Goal: Information Seeking & Learning: Learn about a topic

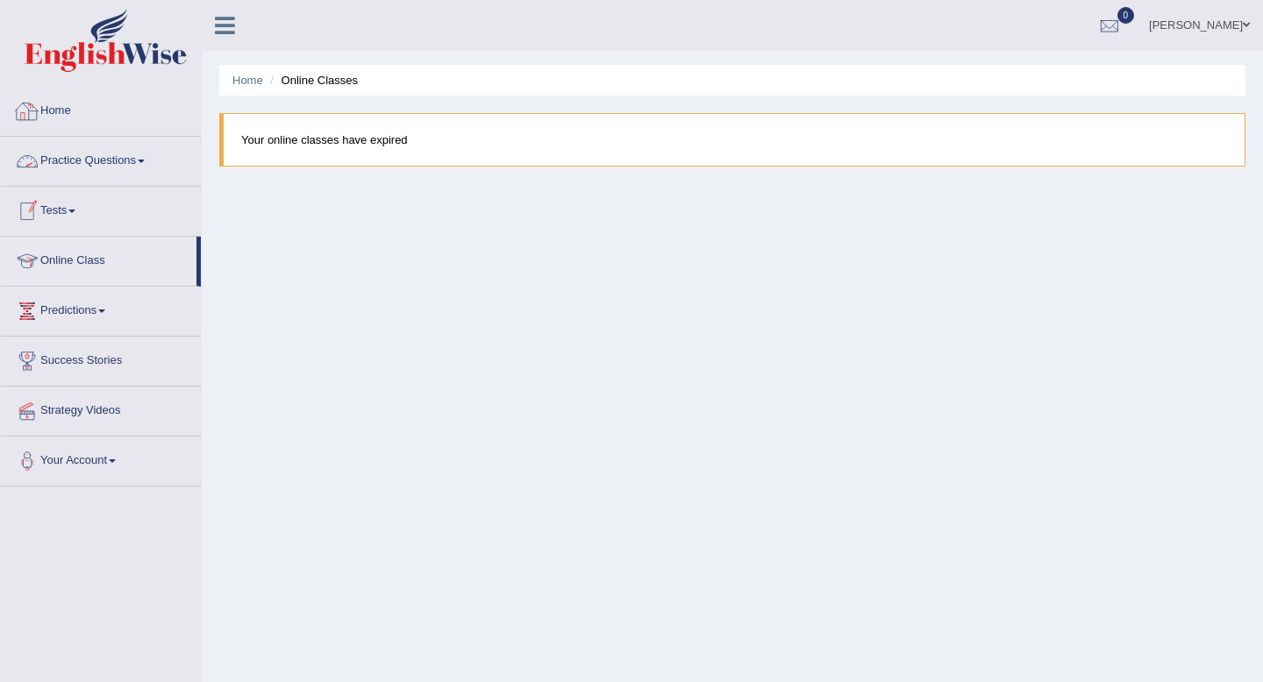
click at [72, 100] on link "Home" at bounding box center [101, 109] width 200 height 44
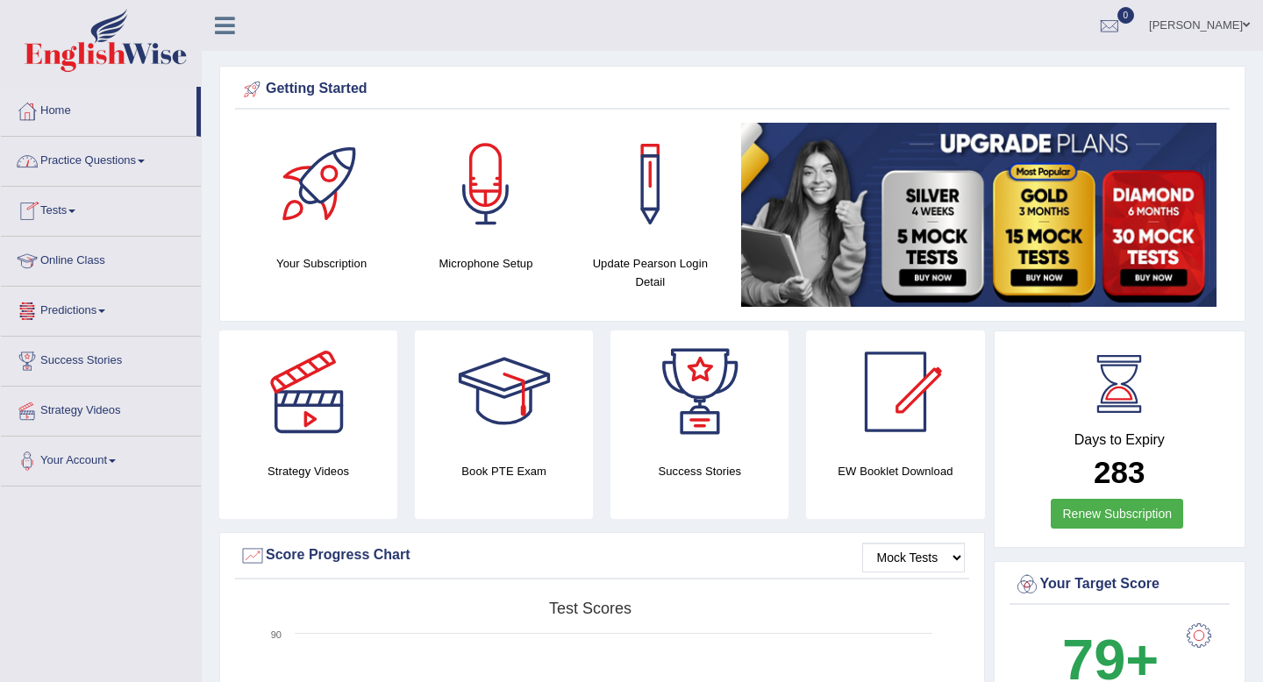
click at [77, 267] on link "Online Class" at bounding box center [101, 259] width 200 height 44
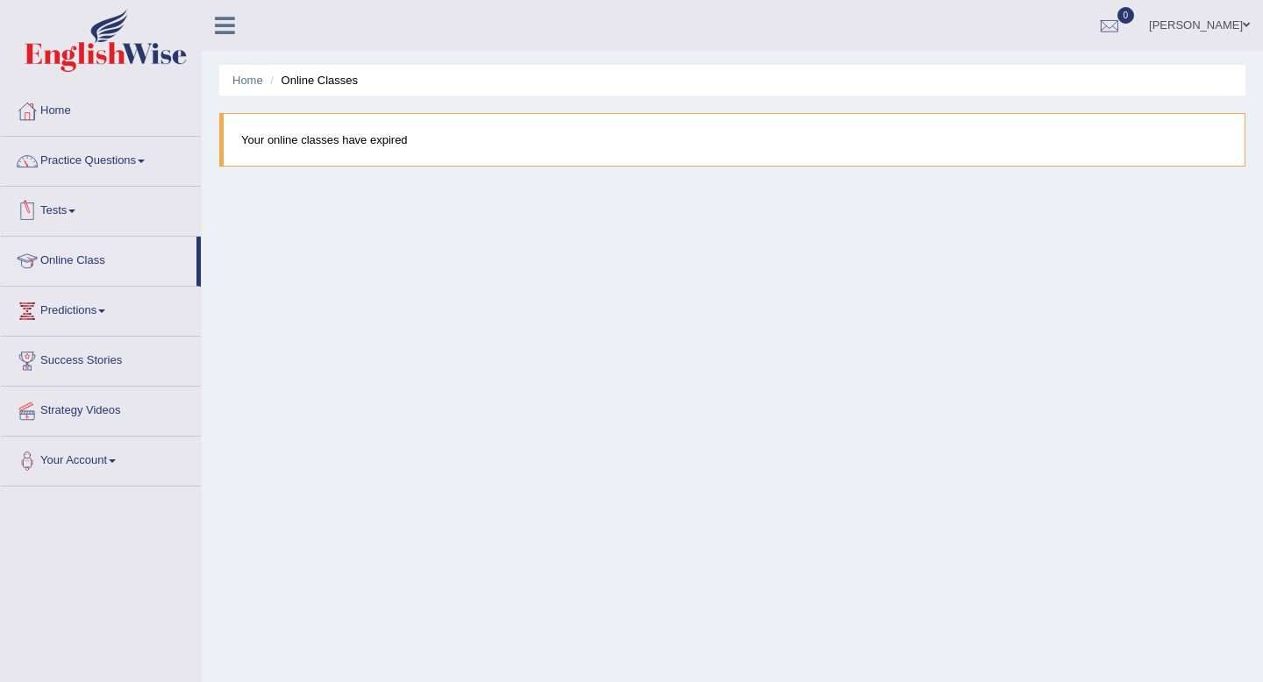
click at [283, 150] on blockquote "Your online classes have expired" at bounding box center [732, 139] width 1026 height 53
click at [67, 111] on link "Home" at bounding box center [101, 109] width 200 height 44
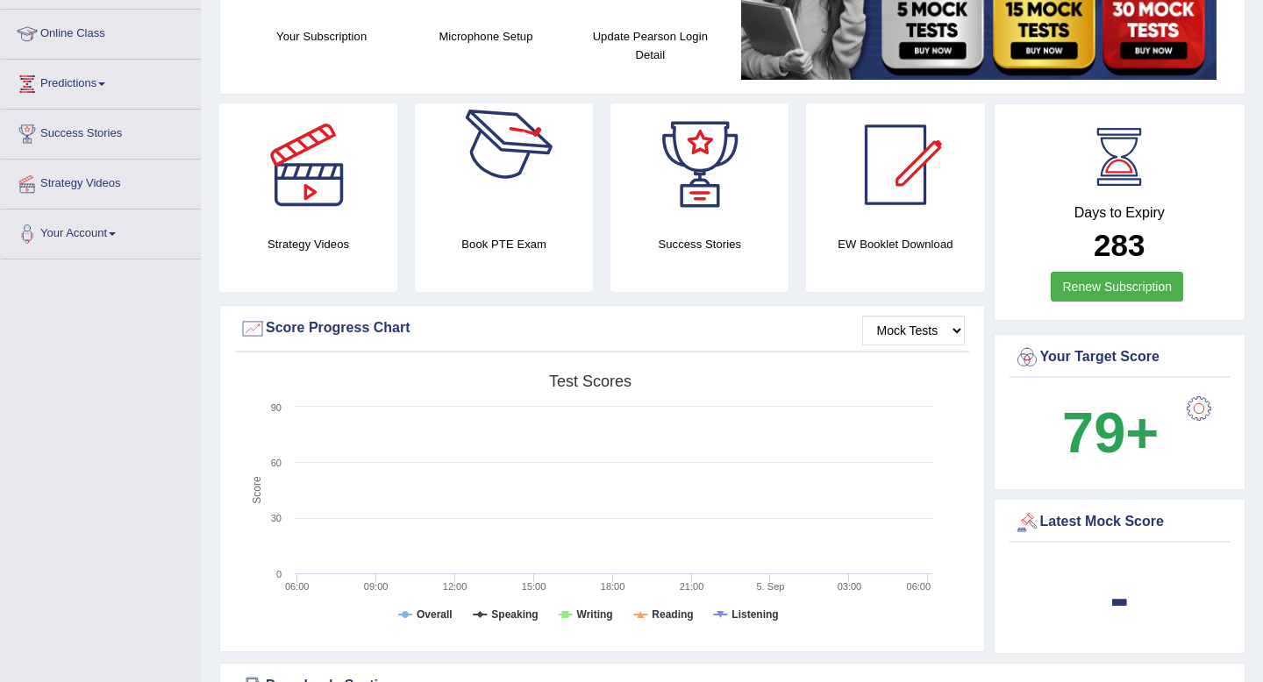
scroll to position [228, 0]
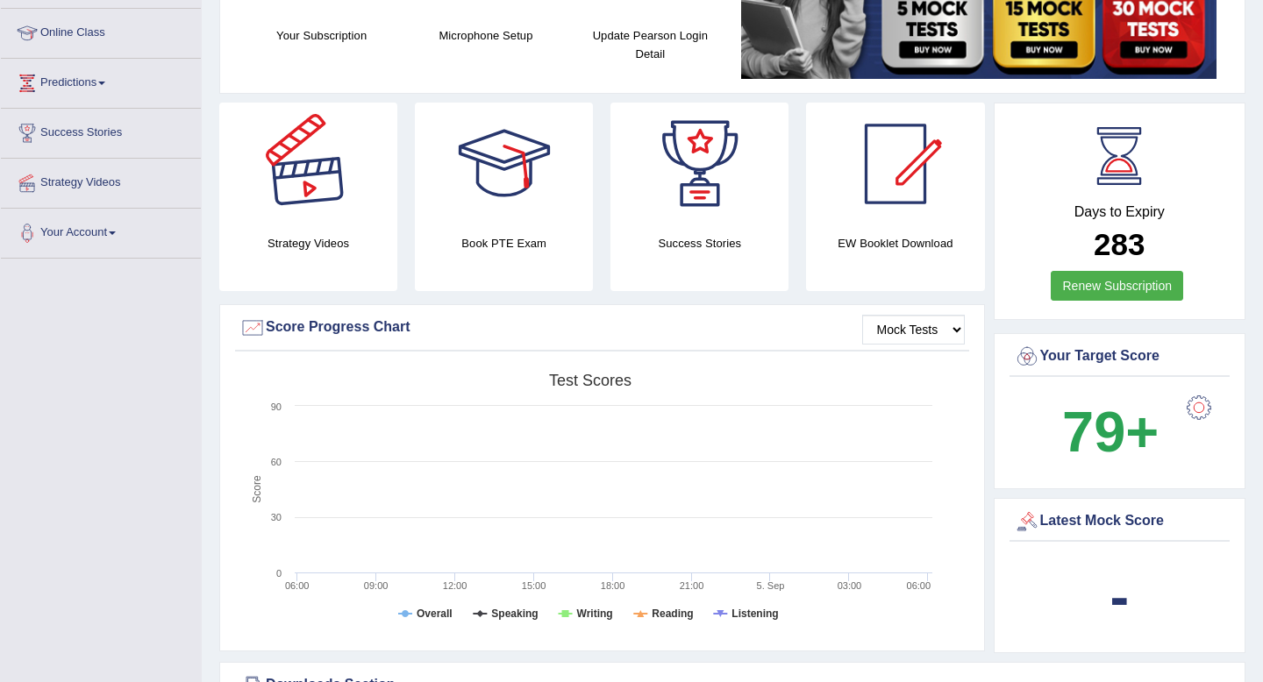
click at [327, 195] on div at bounding box center [308, 164] width 123 height 123
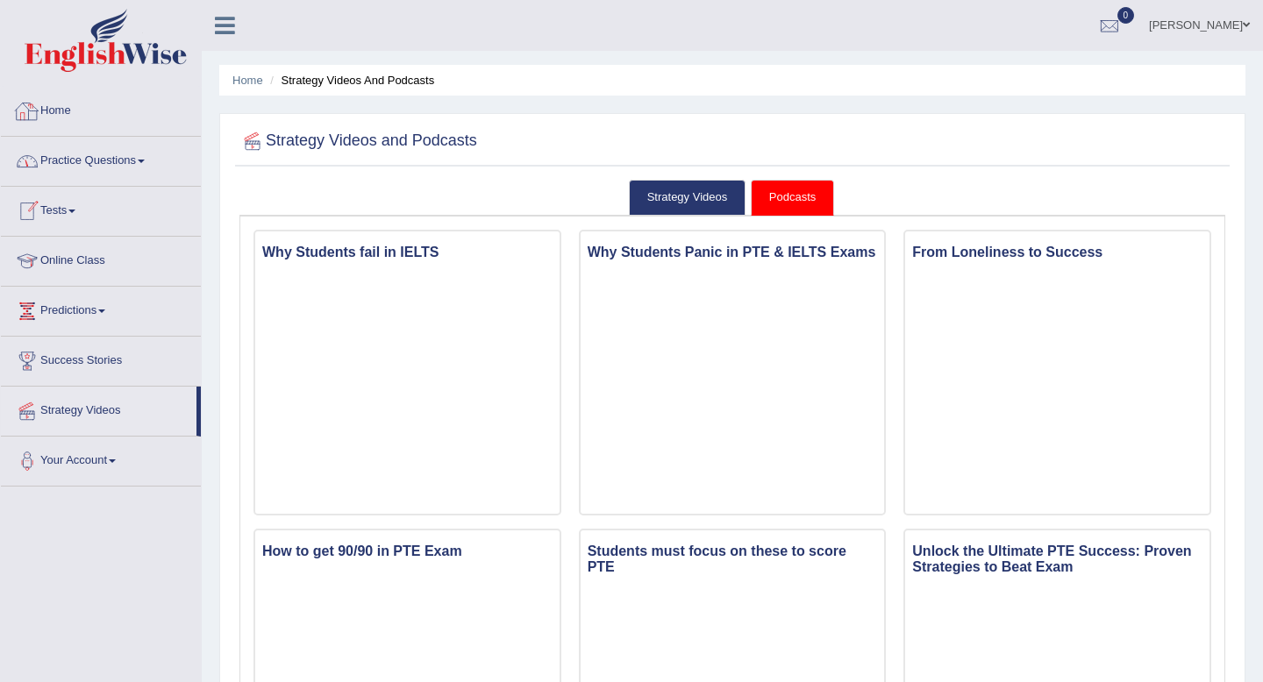
click at [56, 111] on link "Home" at bounding box center [101, 109] width 200 height 44
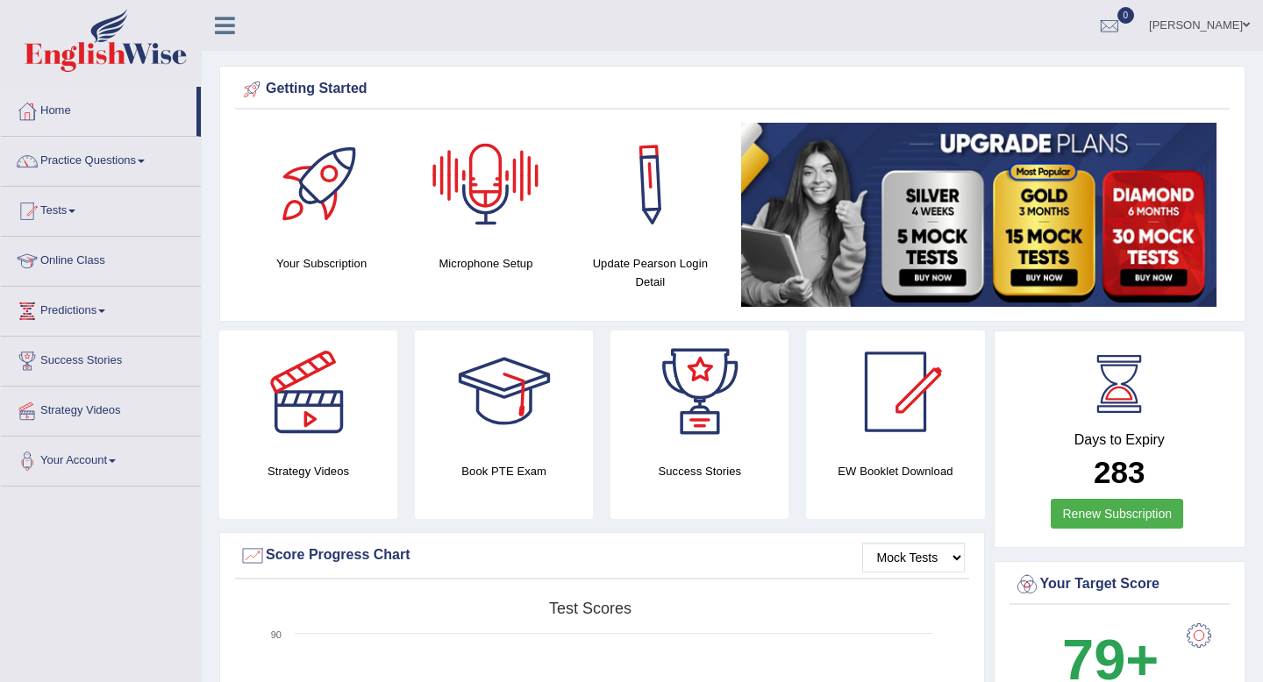
click at [1209, 29] on link "[PERSON_NAME]" at bounding box center [1199, 23] width 127 height 46
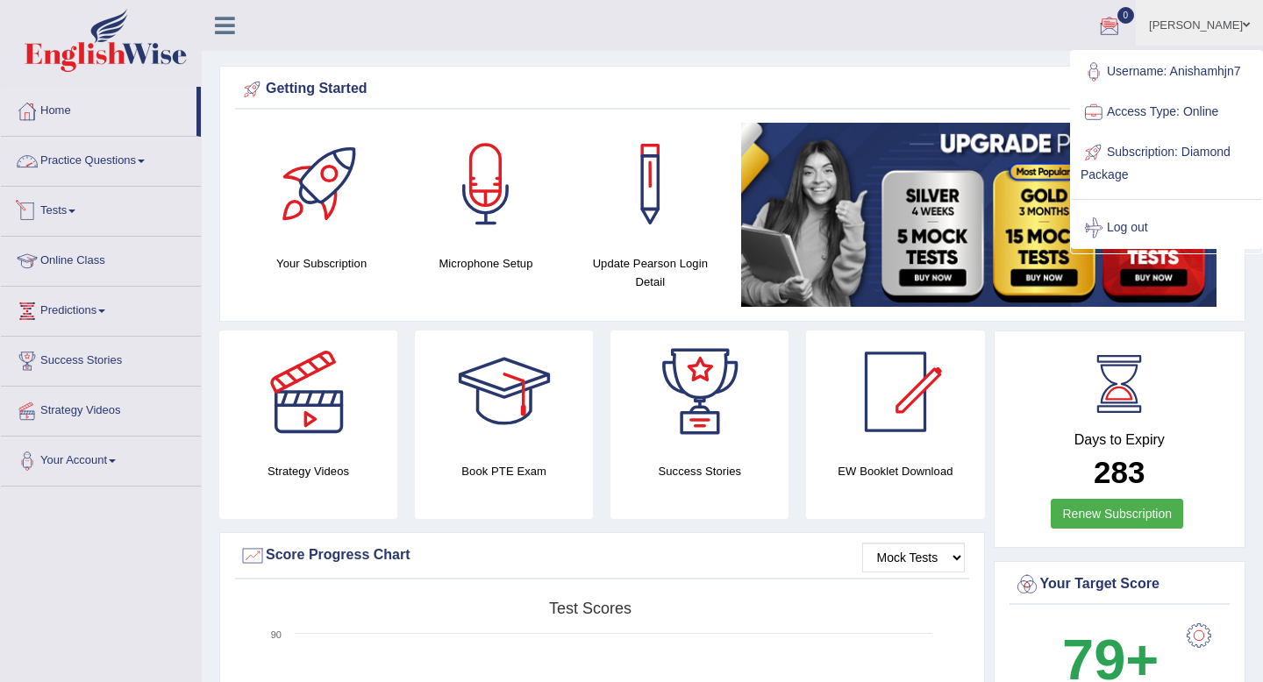
click at [56, 211] on link "Tests" at bounding box center [101, 209] width 200 height 44
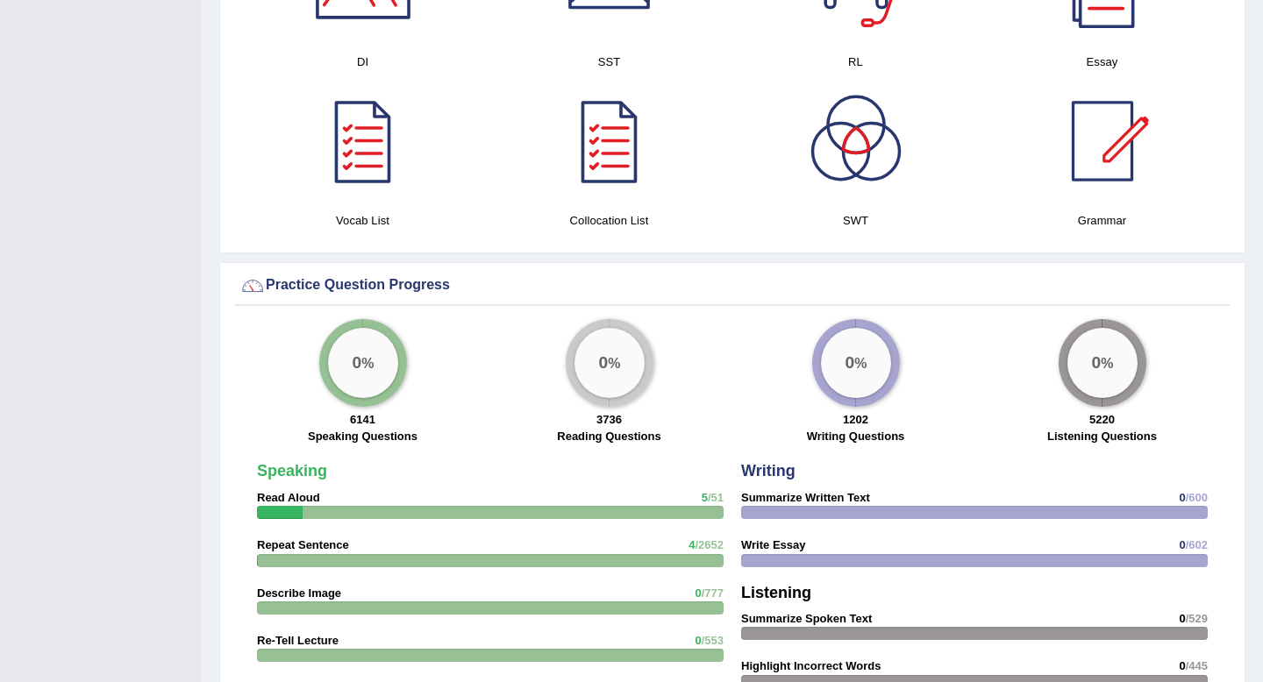
scroll to position [1038, 0]
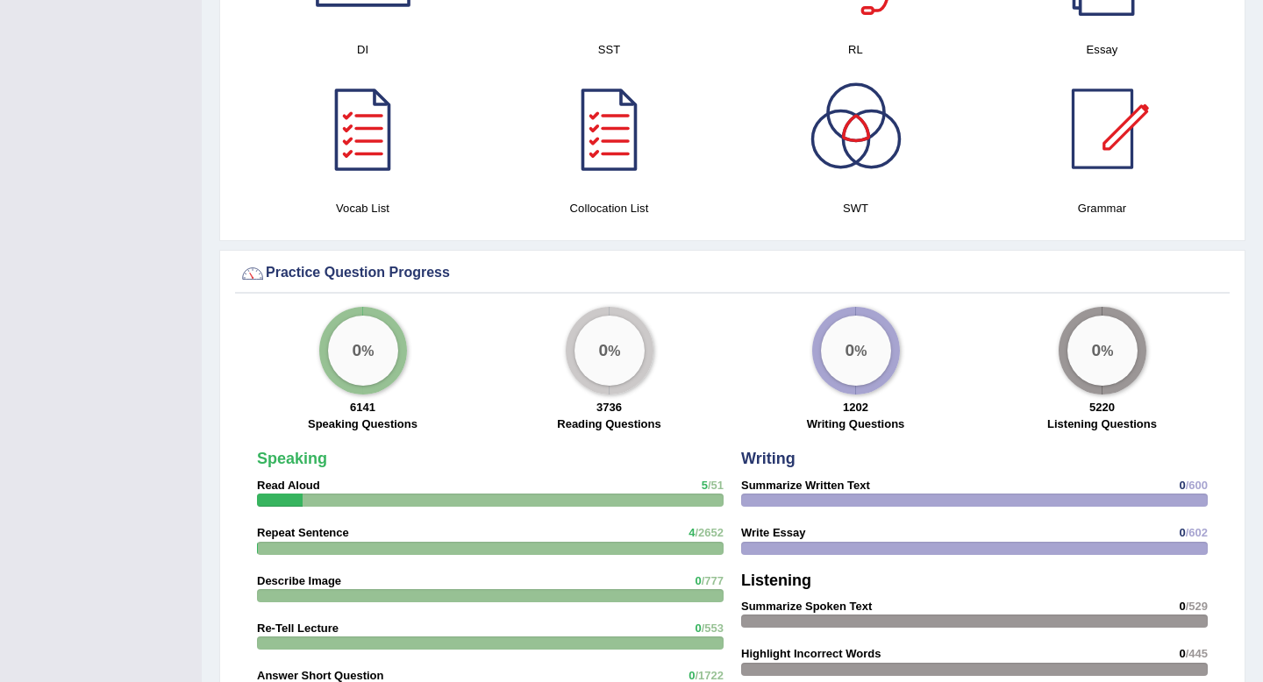
click at [1103, 347] on div "0 %" at bounding box center [1102, 351] width 70 height 70
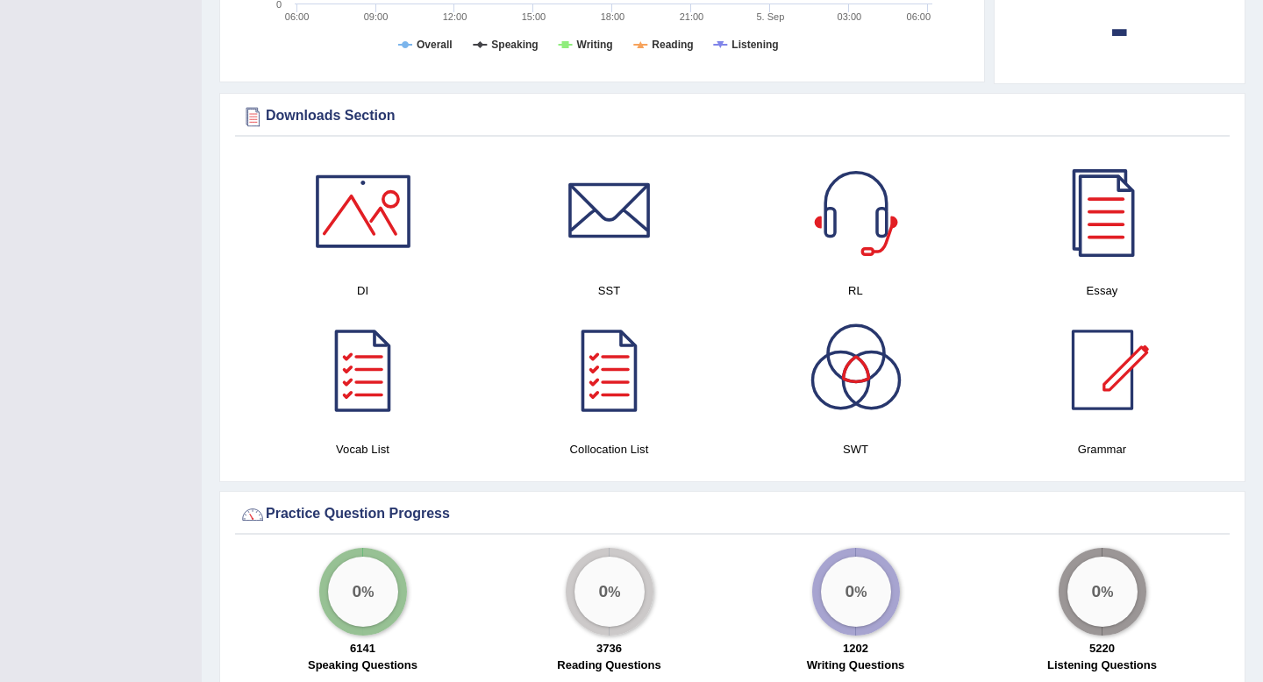
scroll to position [795, 0]
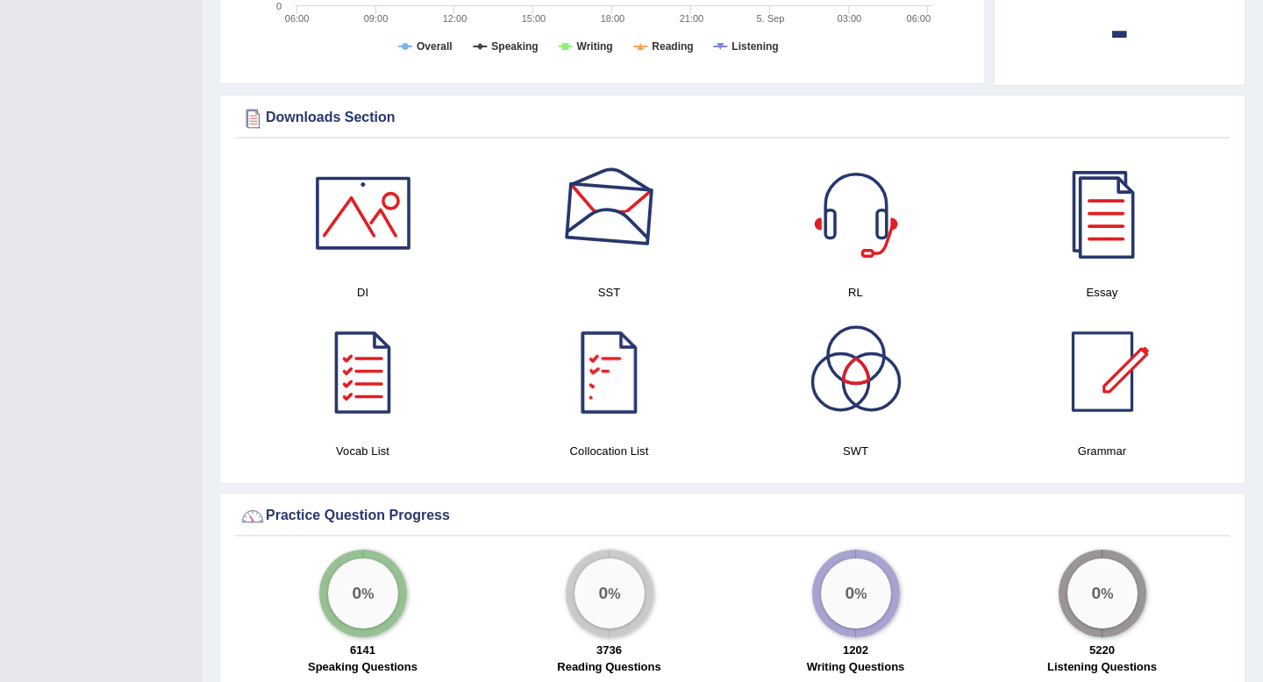
click at [616, 240] on div at bounding box center [609, 213] width 123 height 123
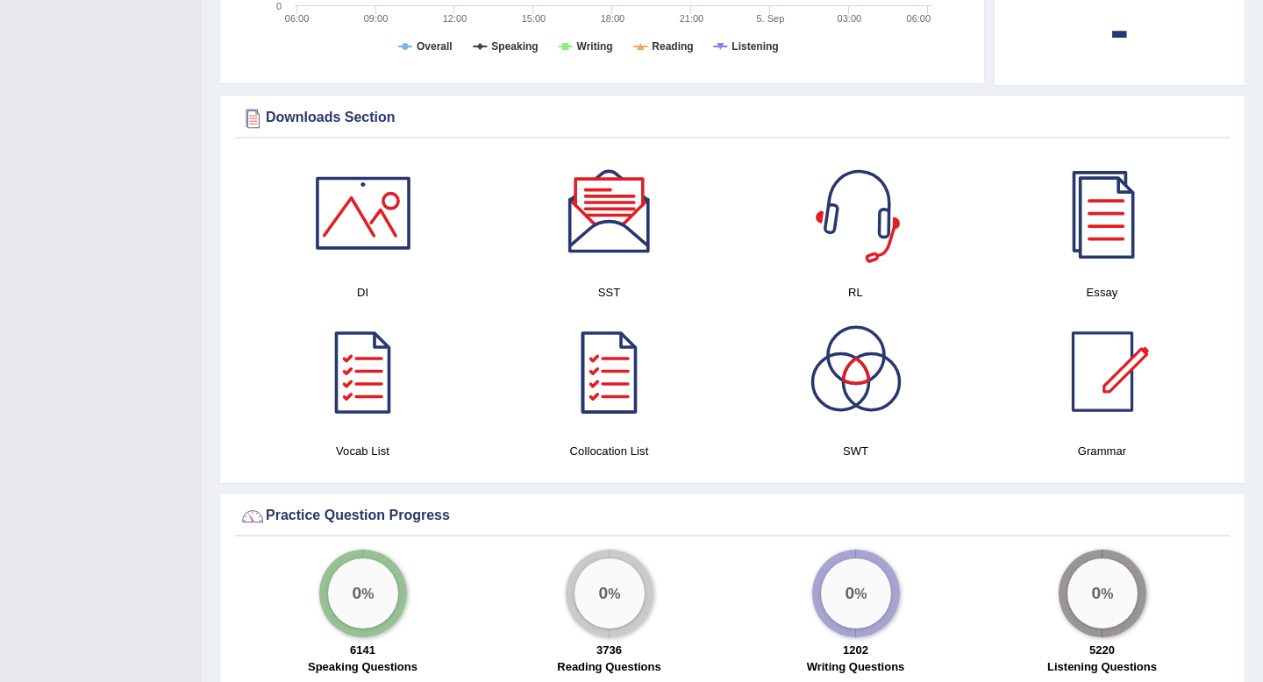
click at [845, 209] on div at bounding box center [856, 213] width 123 height 123
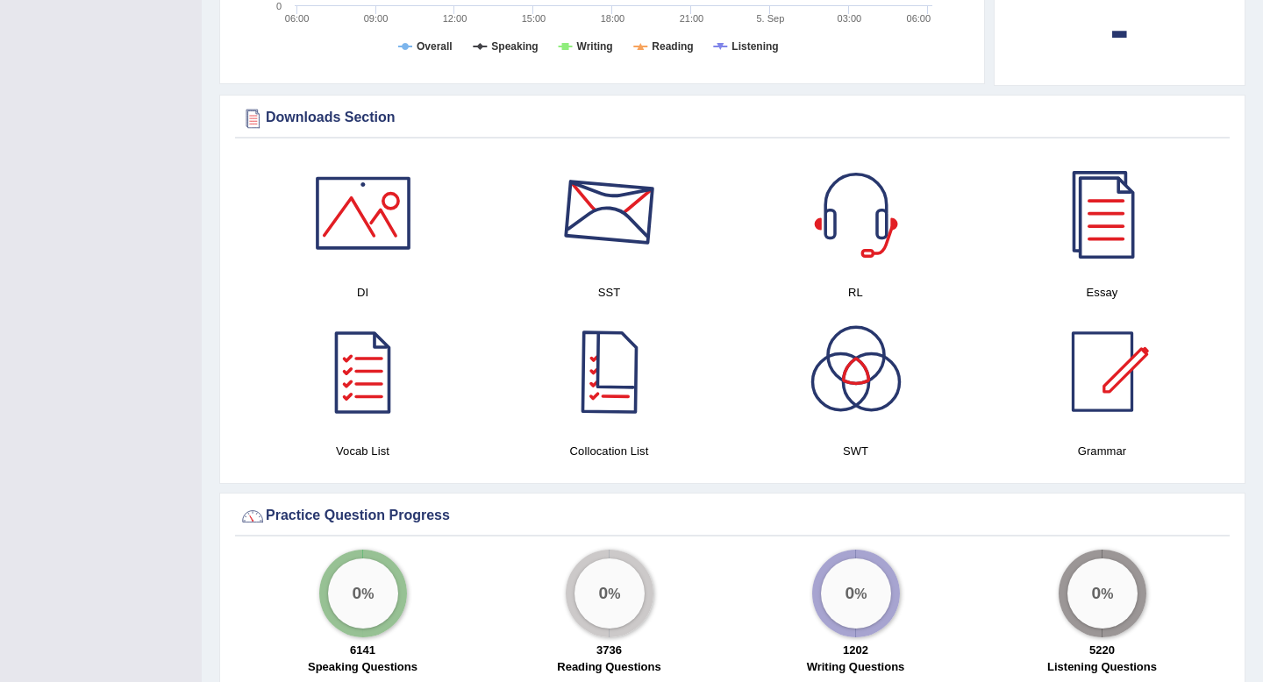
scroll to position [0, 0]
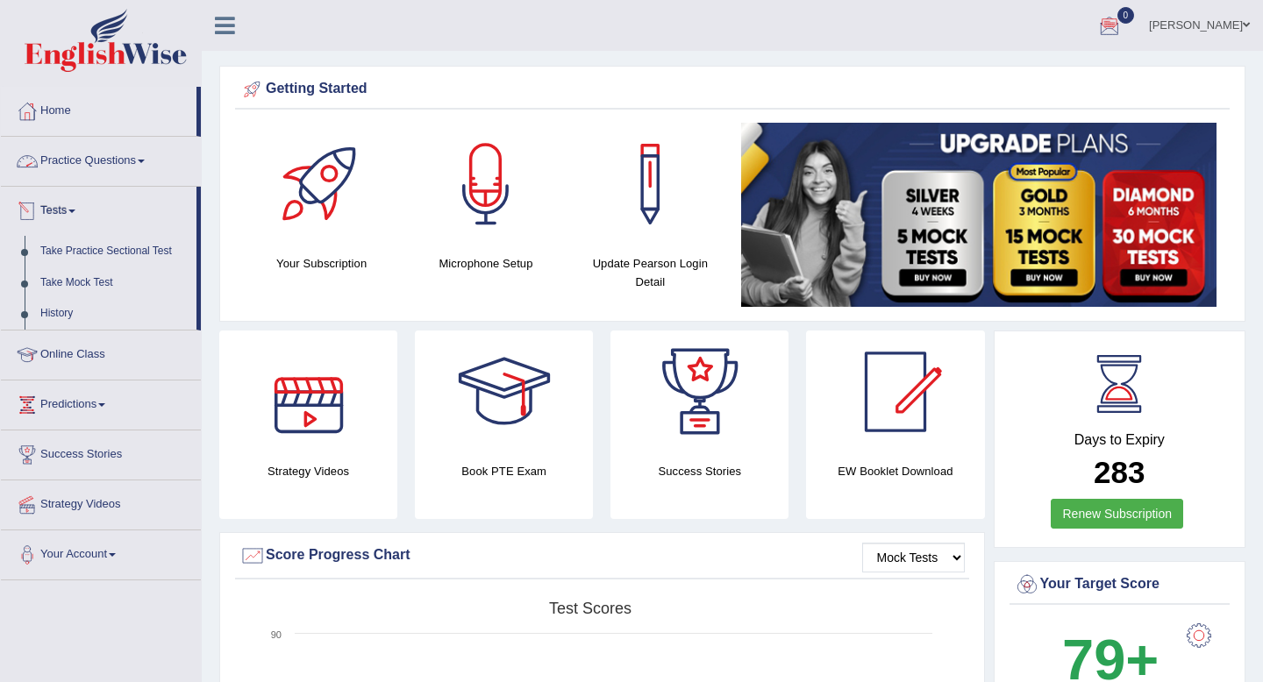
click at [57, 353] on link "Online Class" at bounding box center [101, 353] width 200 height 44
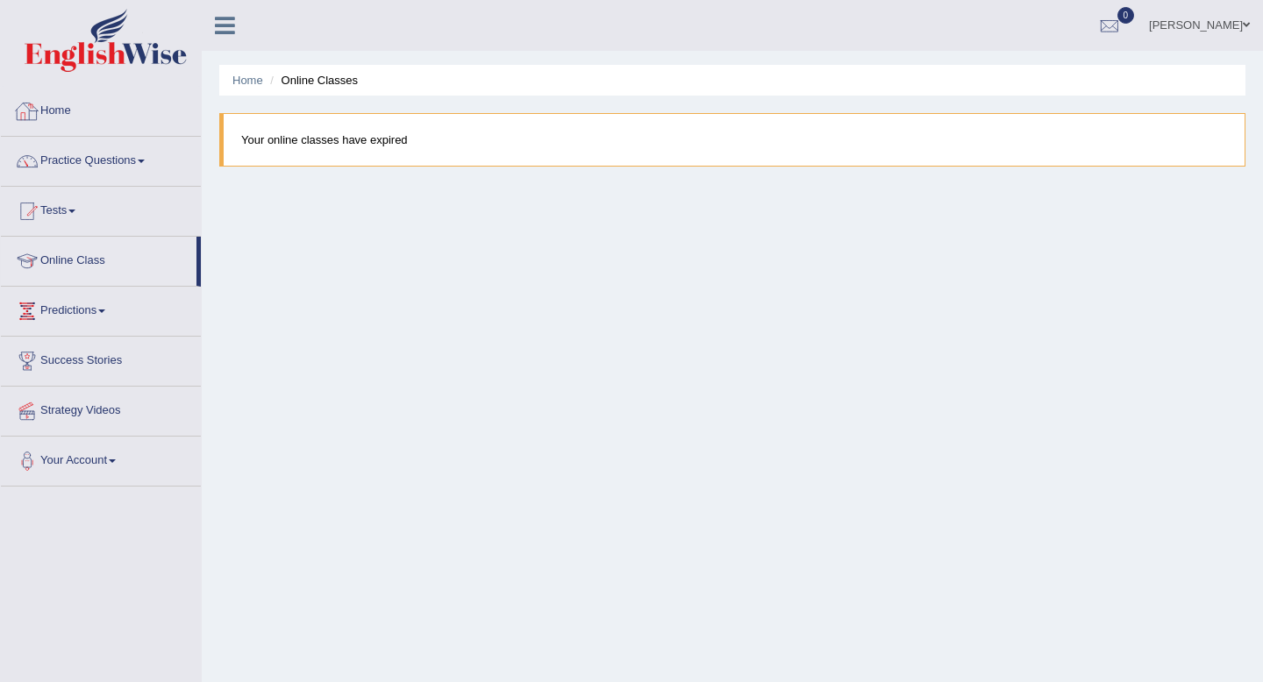
click at [70, 113] on link "Home" at bounding box center [101, 109] width 200 height 44
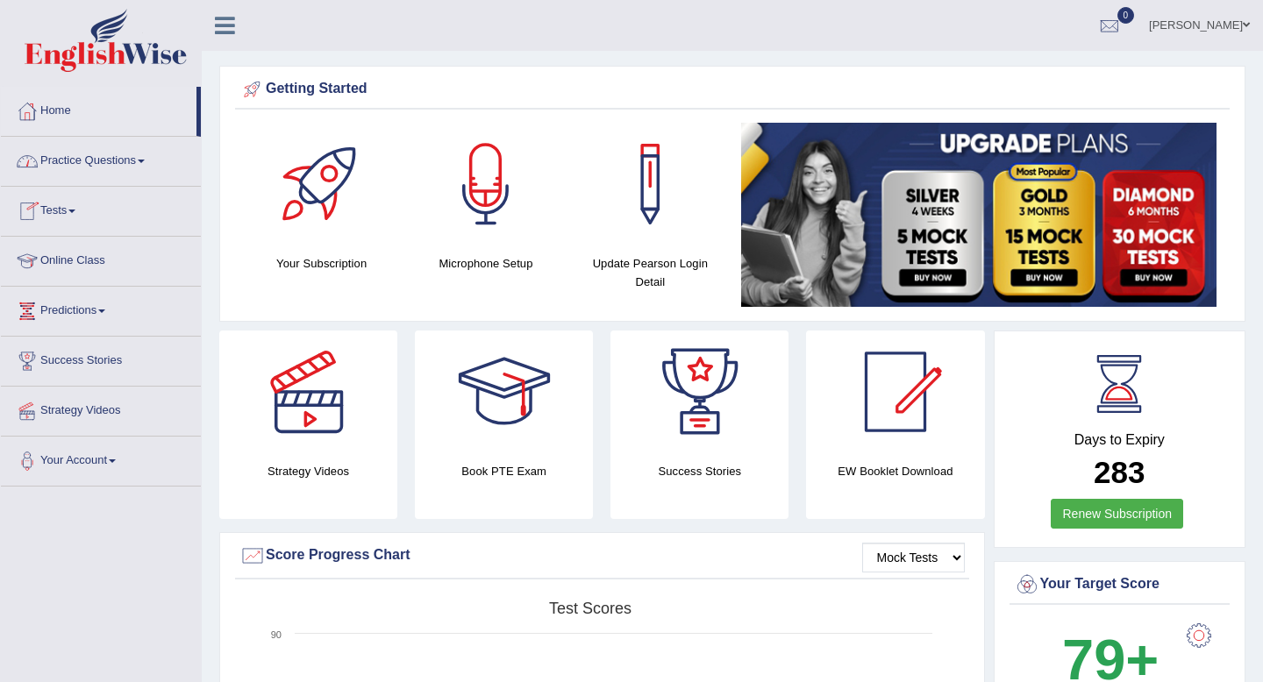
click at [60, 263] on link "Online Class" at bounding box center [101, 259] width 200 height 44
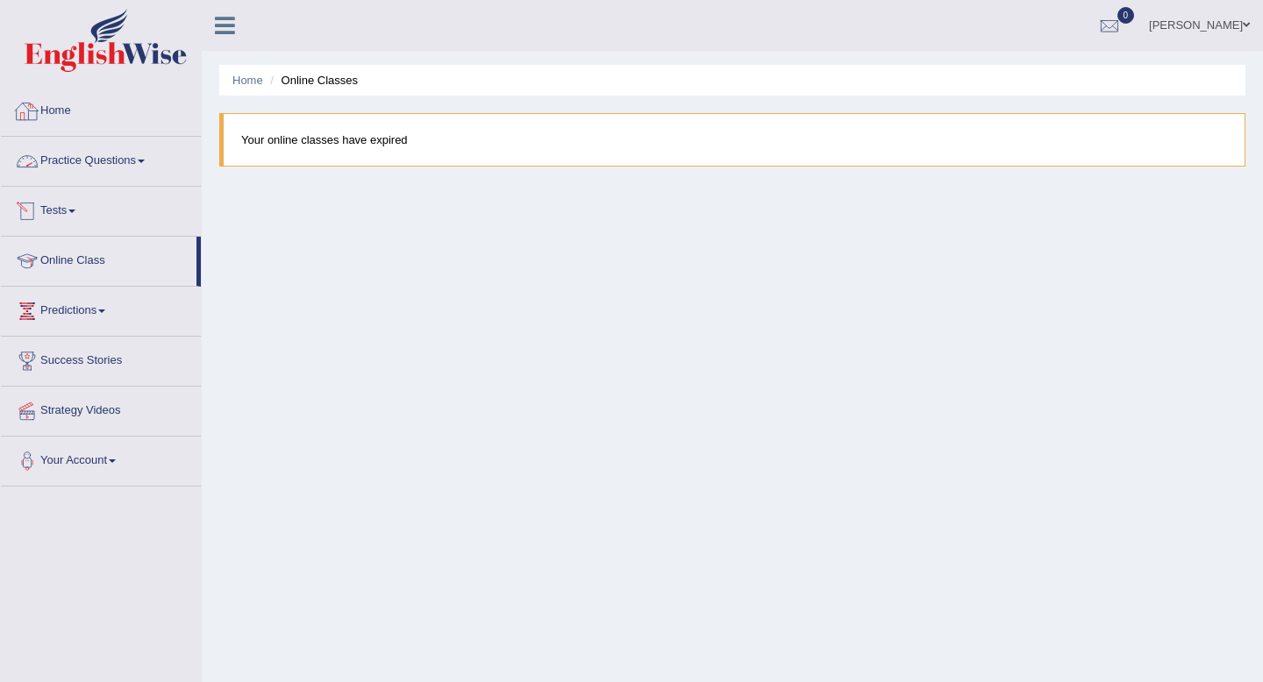
click at [55, 110] on link "Home" at bounding box center [101, 109] width 200 height 44
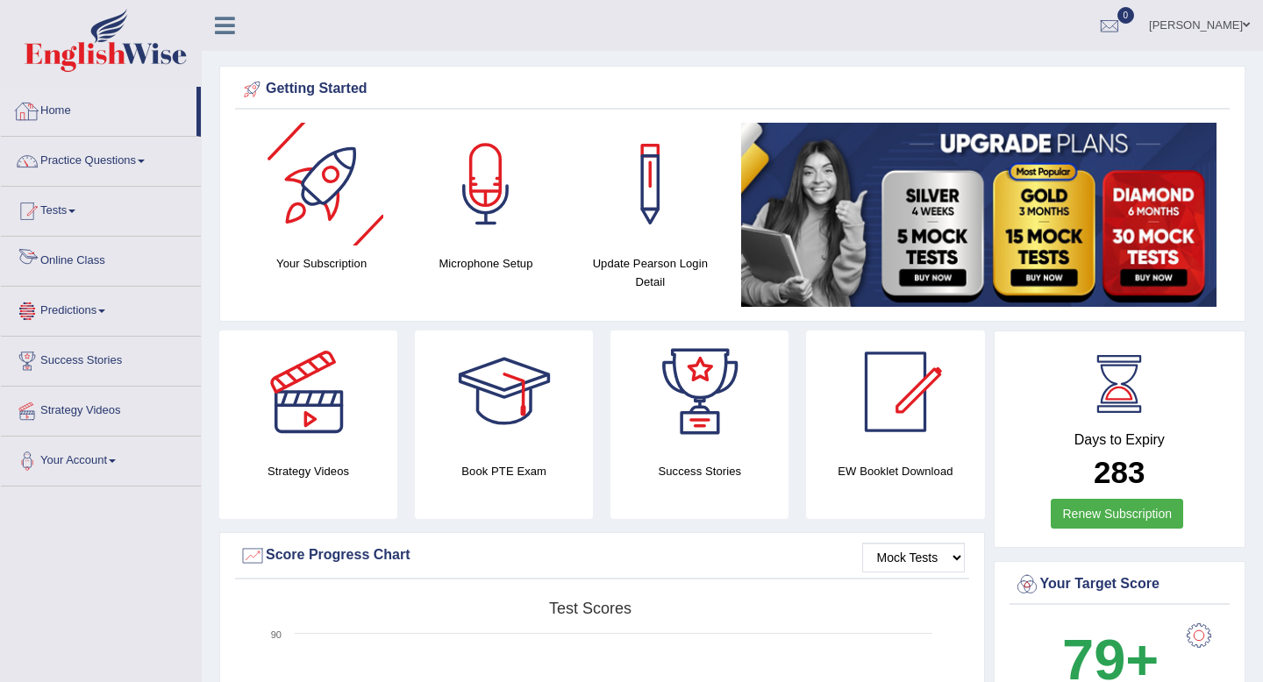
click at [89, 256] on link "Online Class" at bounding box center [101, 259] width 200 height 44
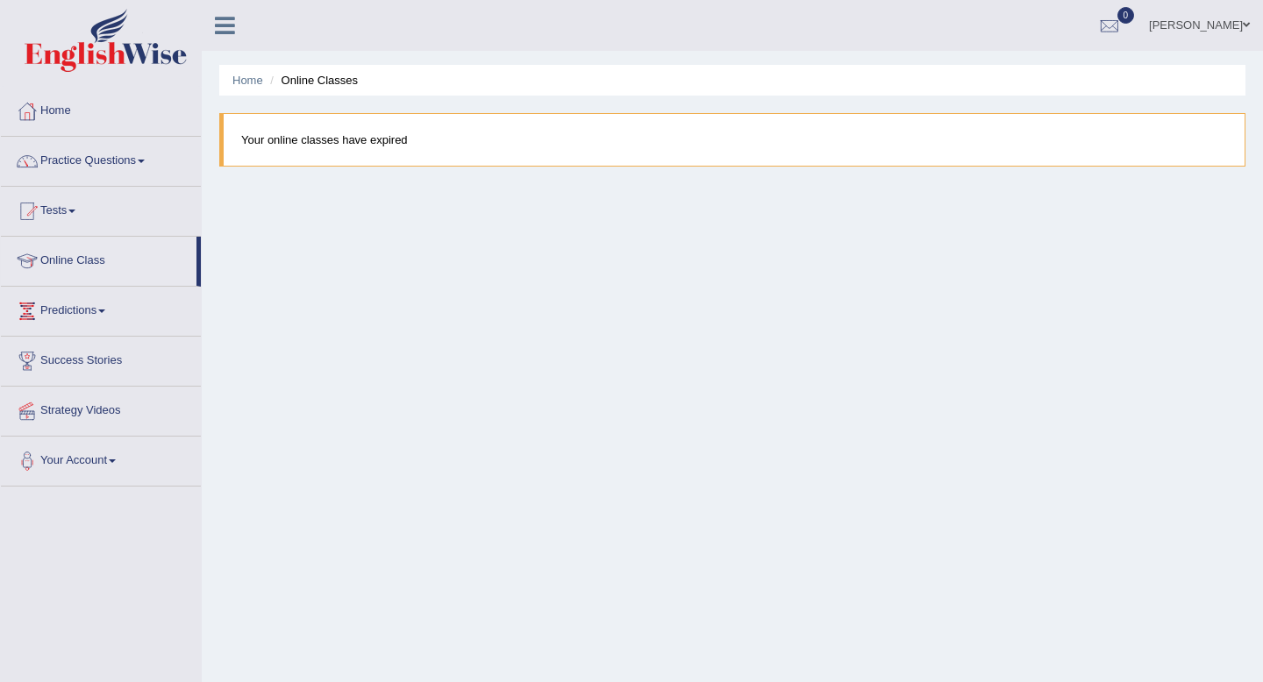
click at [1174, 36] on link "[PERSON_NAME]" at bounding box center [1199, 23] width 127 height 46
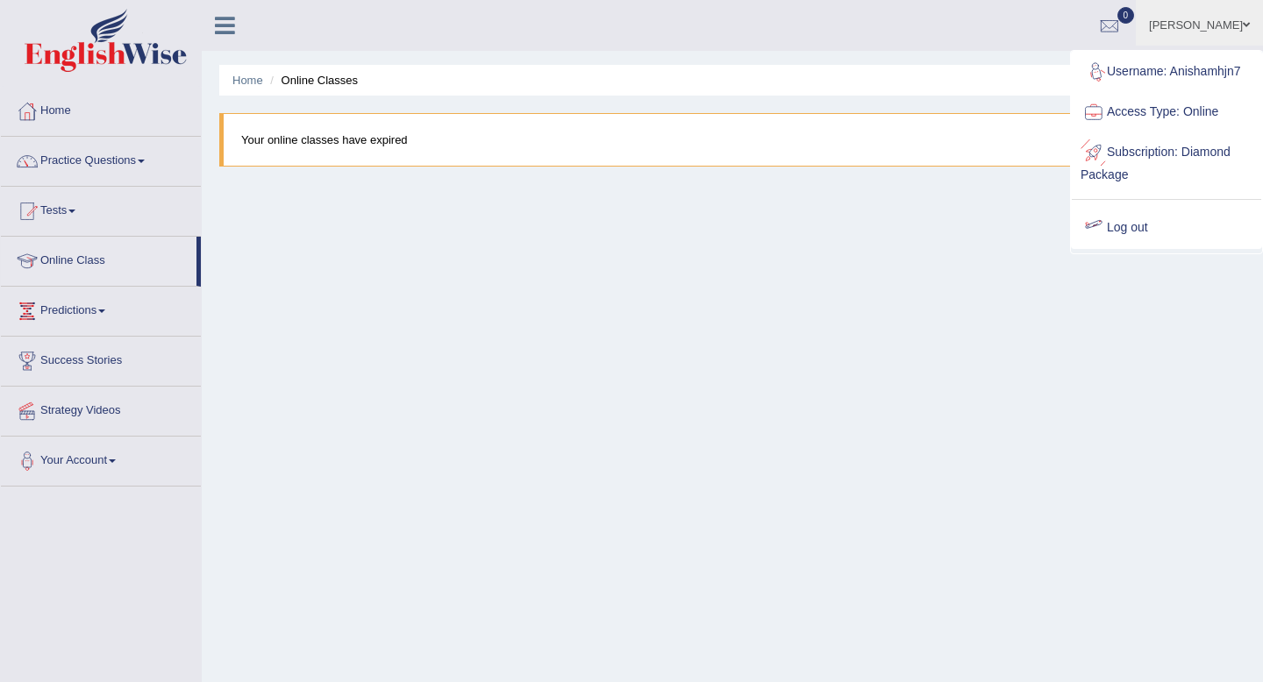
click at [1123, 221] on link "Log out" at bounding box center [1166, 228] width 189 height 40
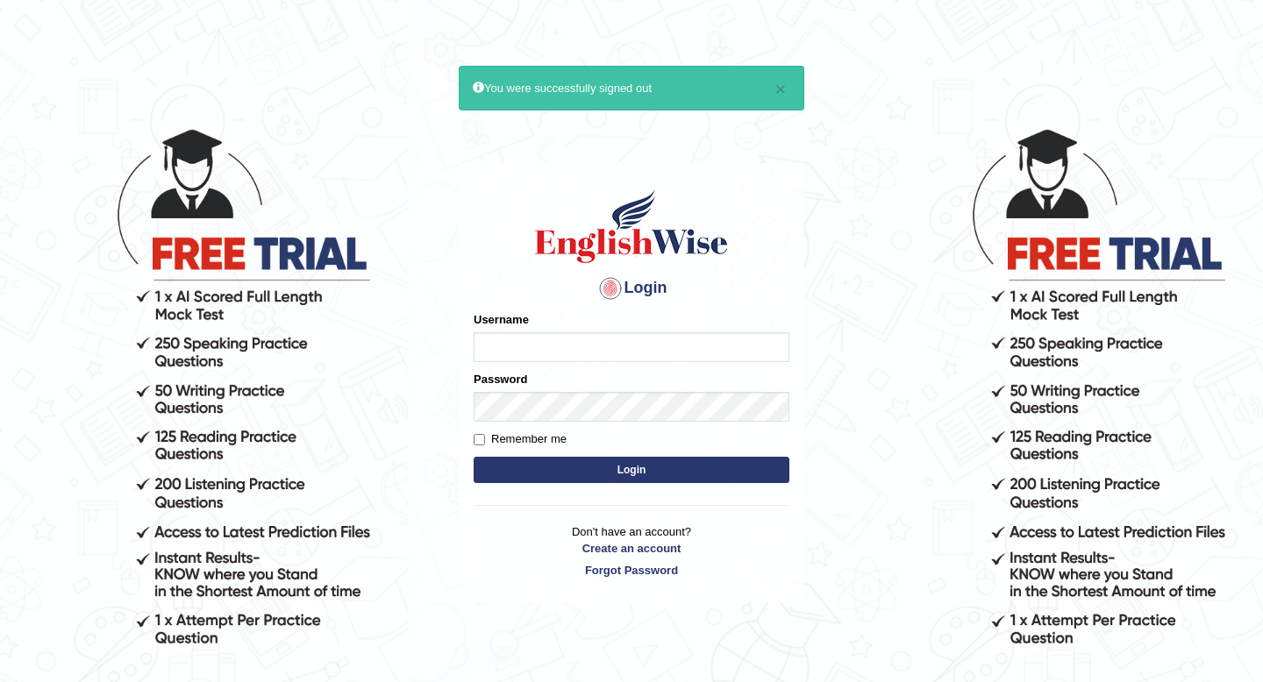
click at [541, 347] on input "Username" at bounding box center [632, 347] width 316 height 30
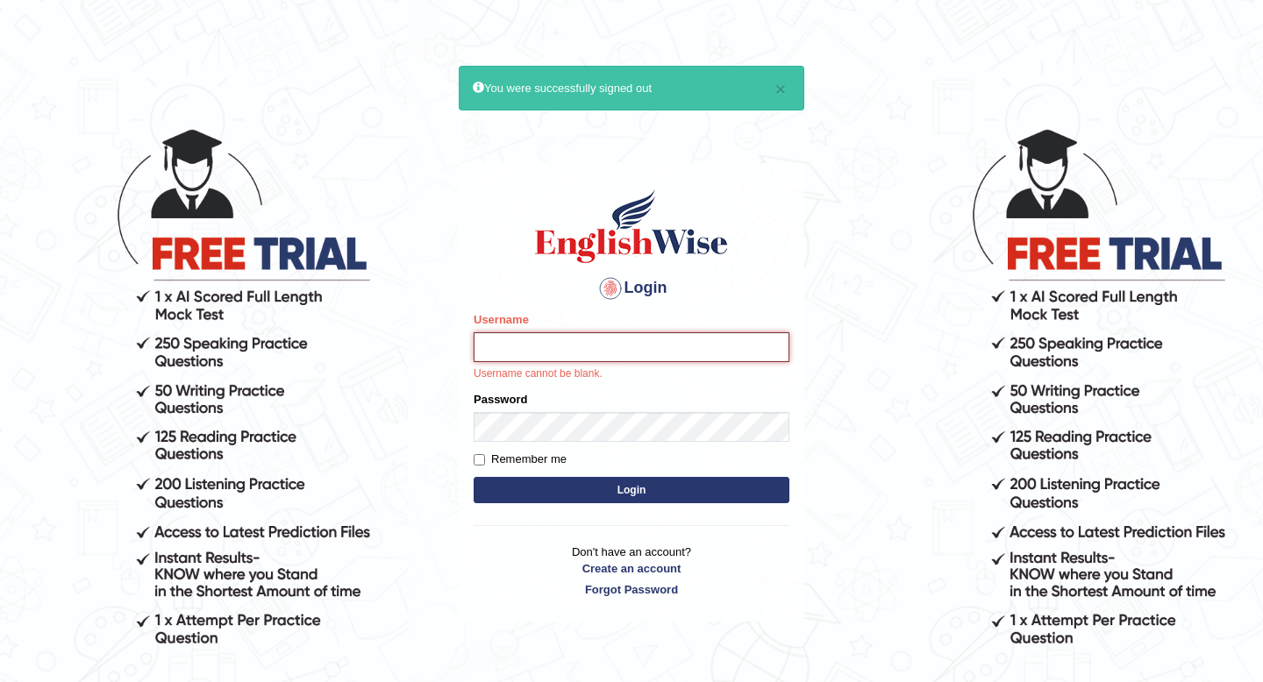
click at [574, 352] on input "Username" at bounding box center [632, 347] width 316 height 30
type input "Anishamhjn7"
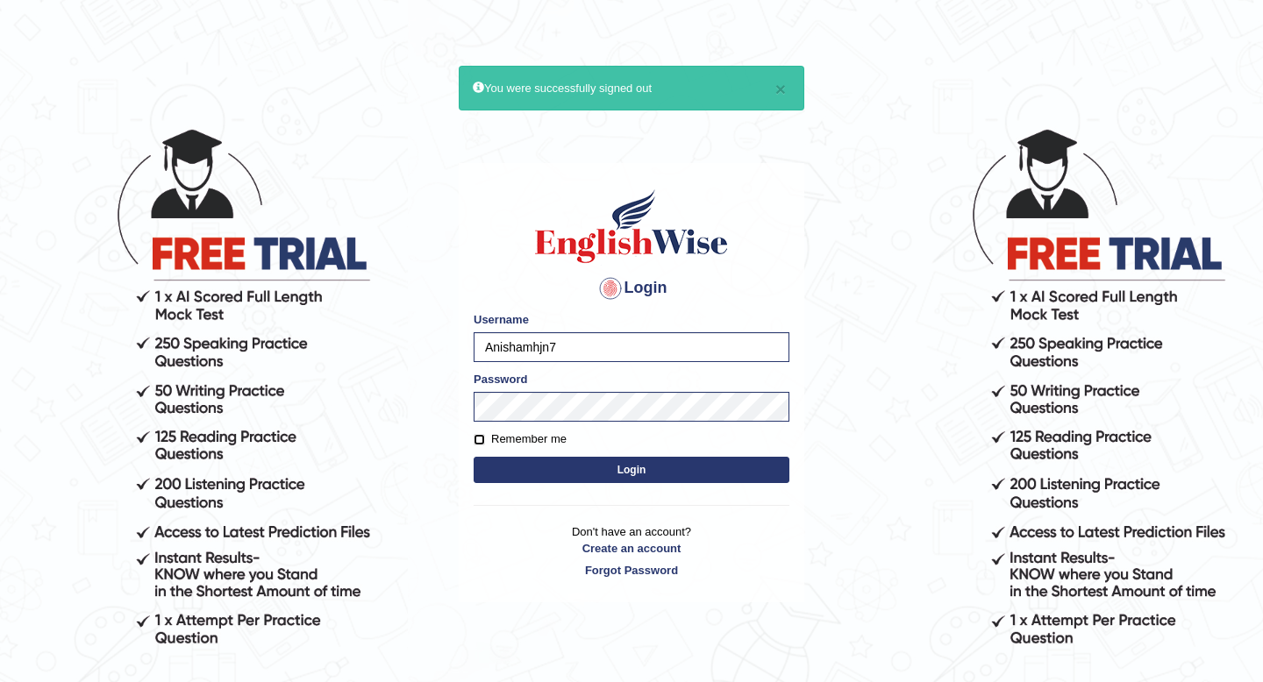
click at [481, 441] on input "Remember me" at bounding box center [479, 439] width 11 height 11
checkbox input "true"
click at [586, 478] on button "Login" at bounding box center [632, 470] width 316 height 26
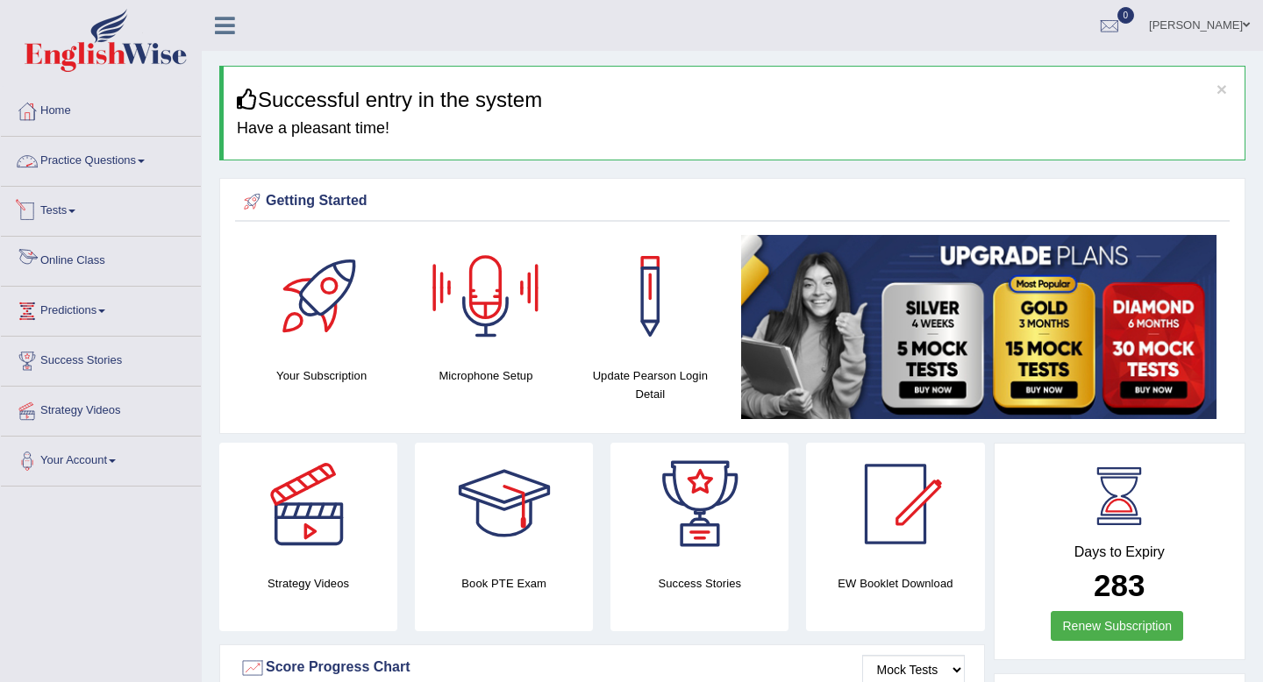
click at [47, 259] on link "Online Class" at bounding box center [101, 259] width 200 height 44
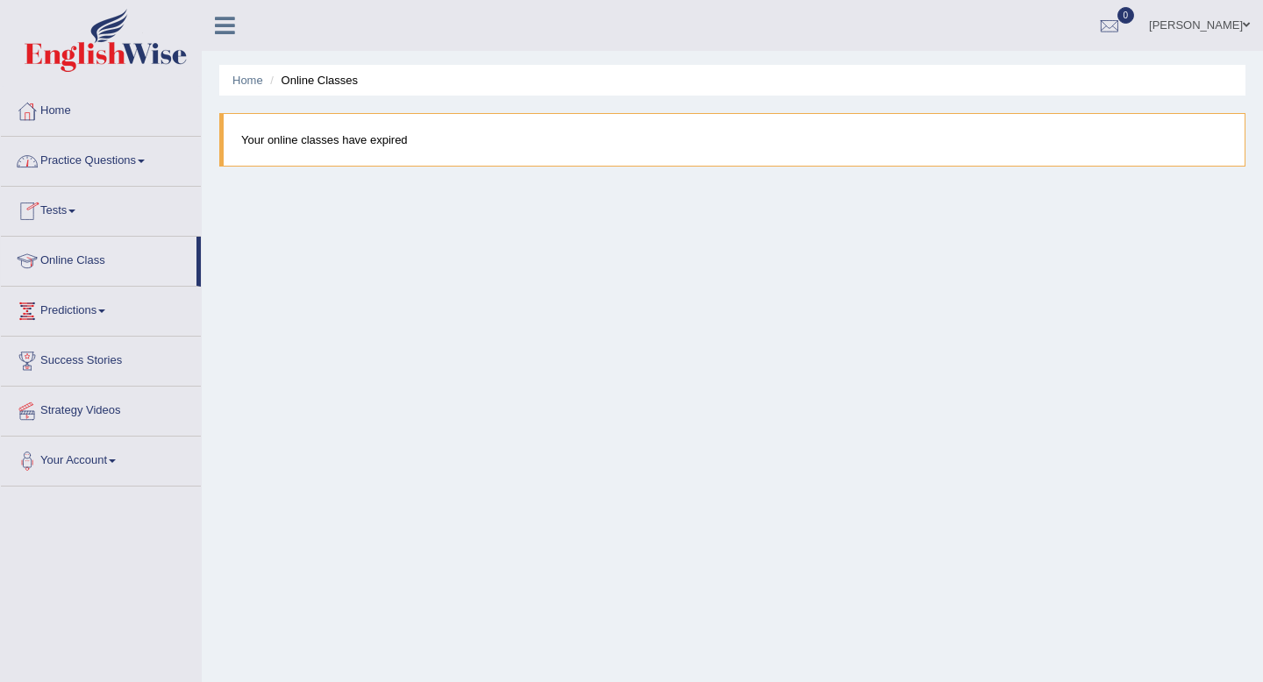
click at [56, 109] on link "Home" at bounding box center [101, 109] width 200 height 44
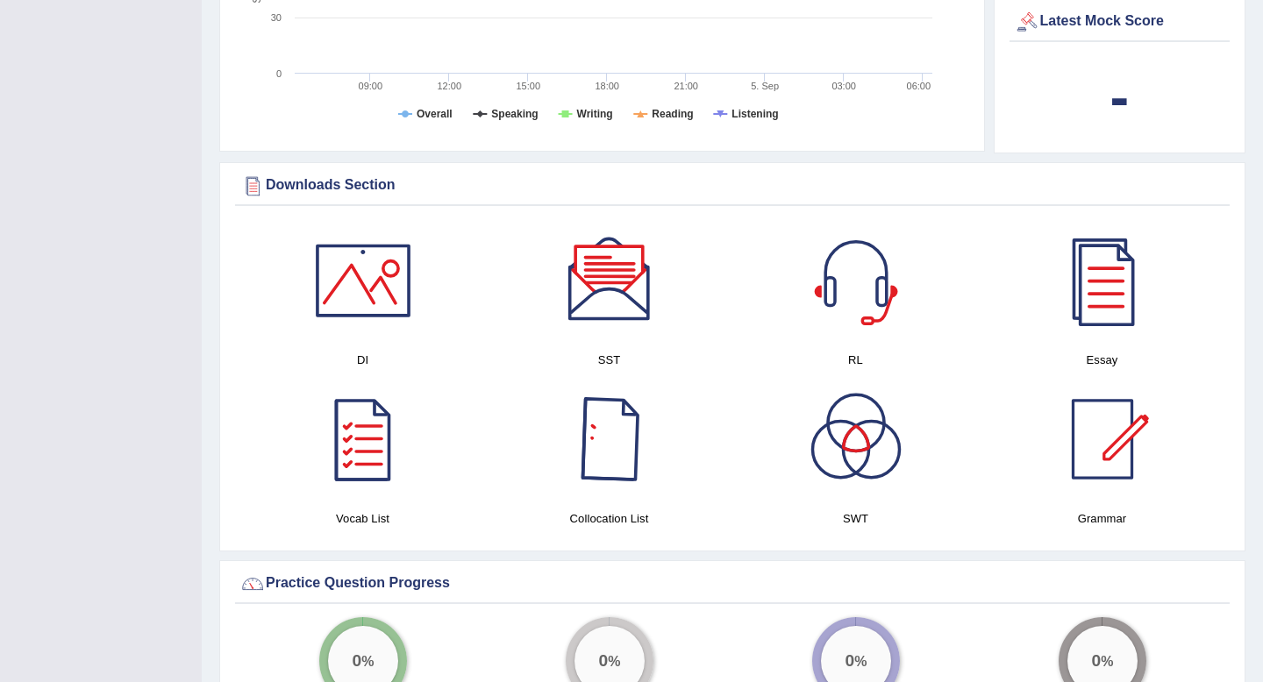
scroll to position [790, 0]
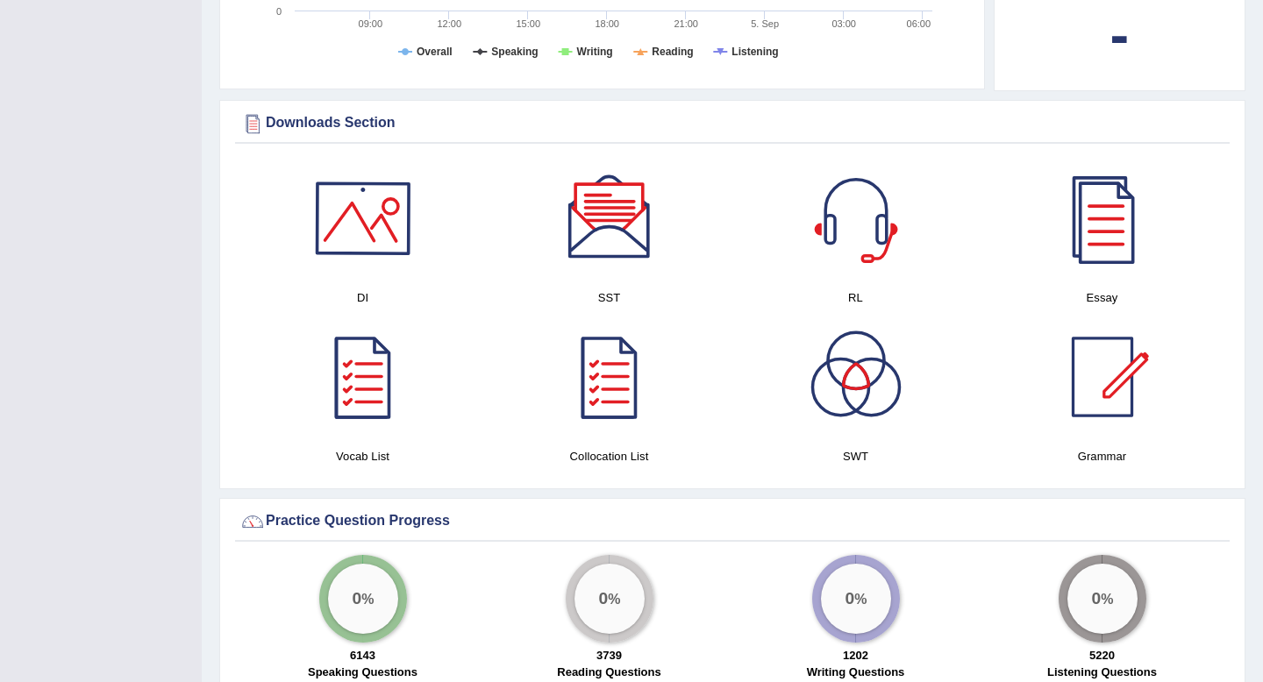
click at [376, 232] on div at bounding box center [363, 218] width 123 height 123
click at [872, 398] on div at bounding box center [856, 377] width 123 height 123
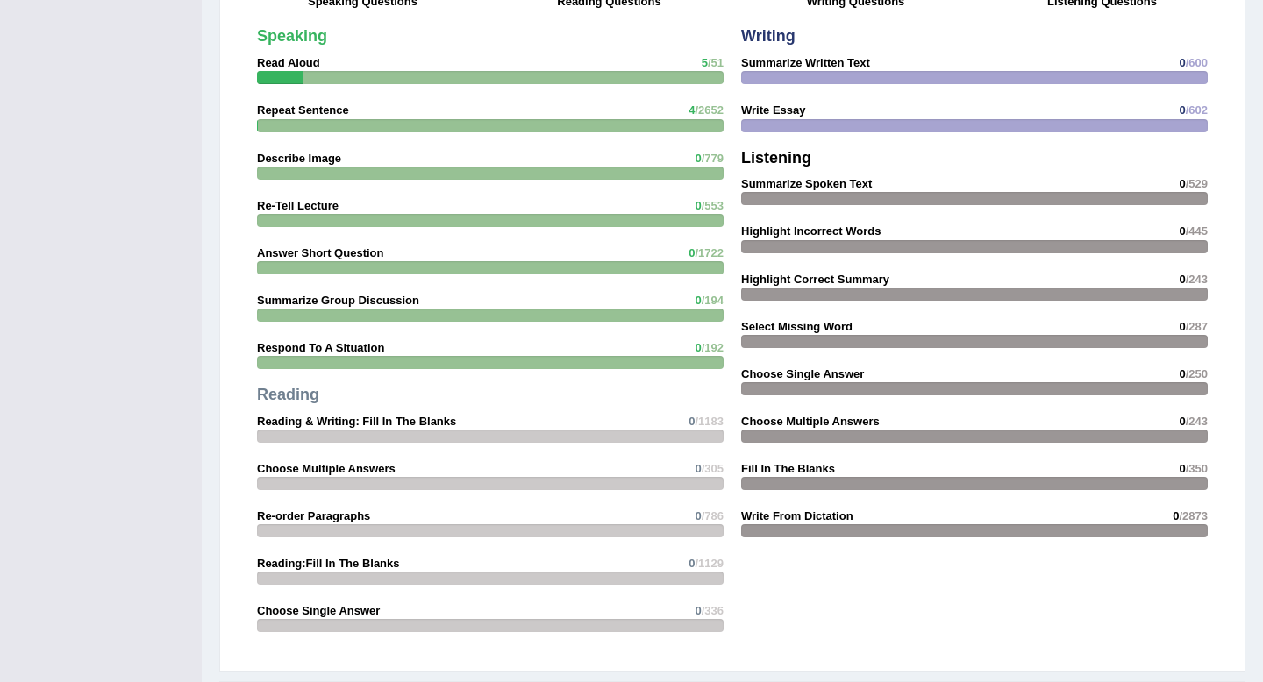
scroll to position [1468, 0]
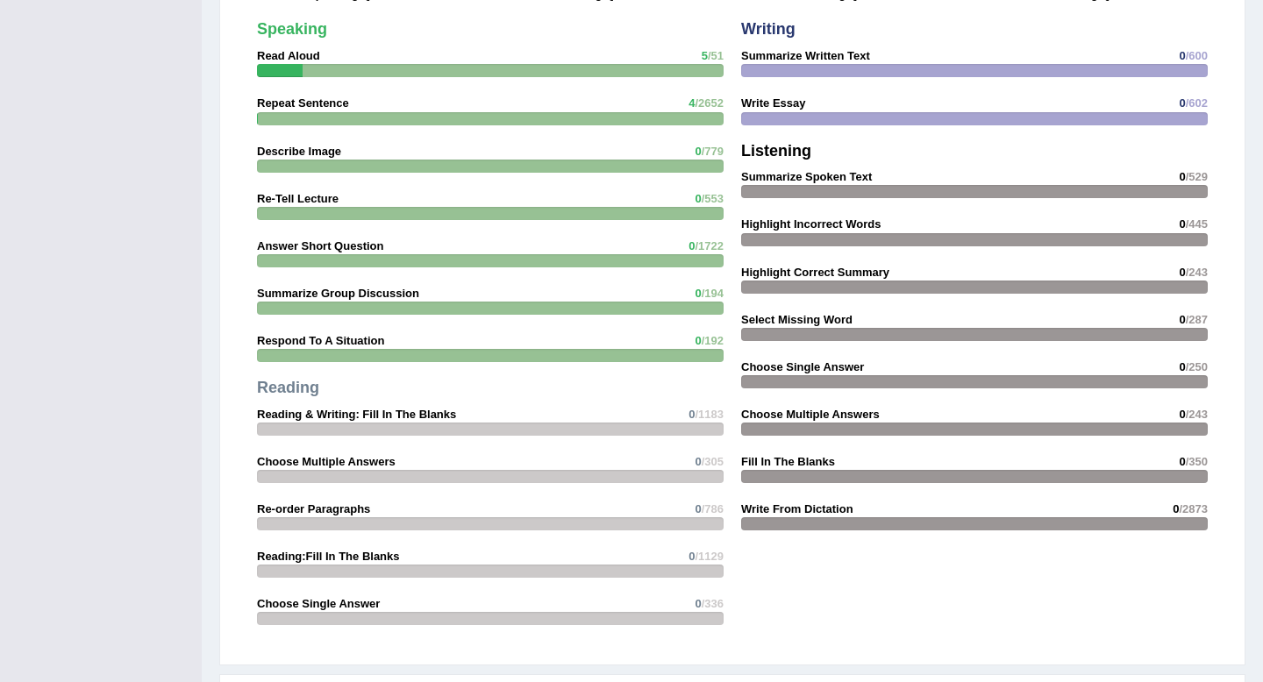
click at [366, 341] on strong "Respond To A Situation" at bounding box center [320, 340] width 127 height 13
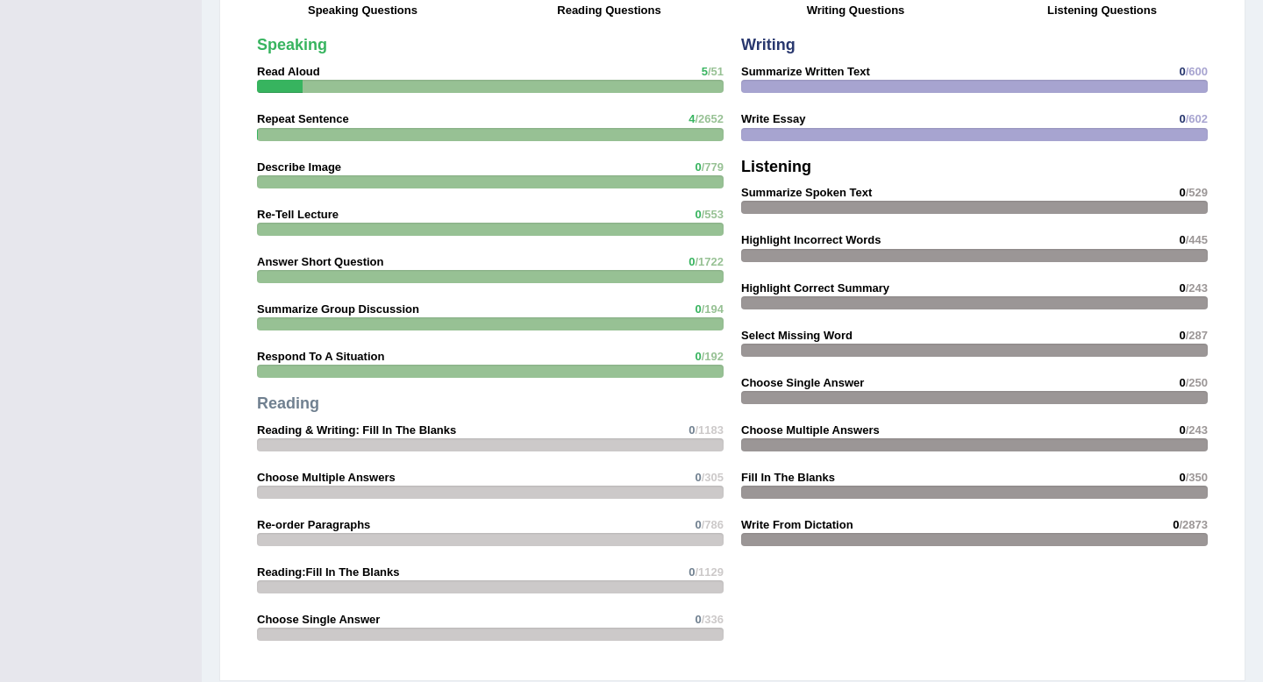
scroll to position [1451, 0]
click at [781, 118] on strong "Write Essay" at bounding box center [773, 119] width 64 height 13
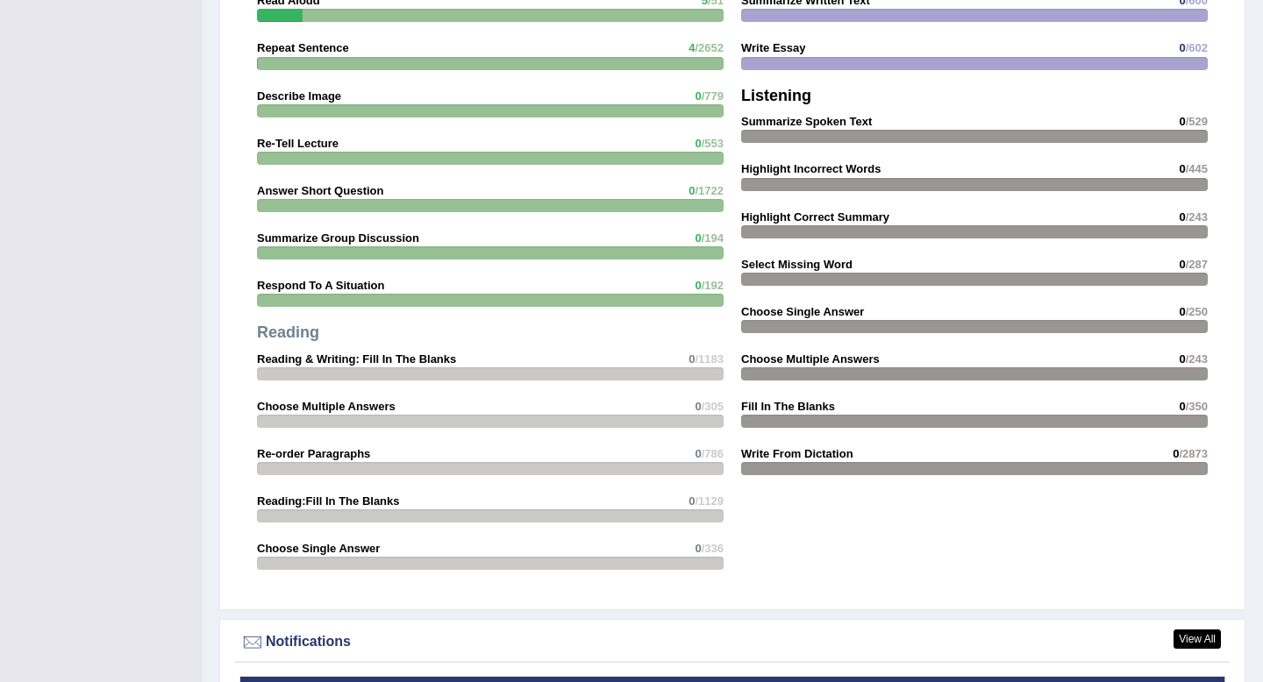
scroll to position [1521, 0]
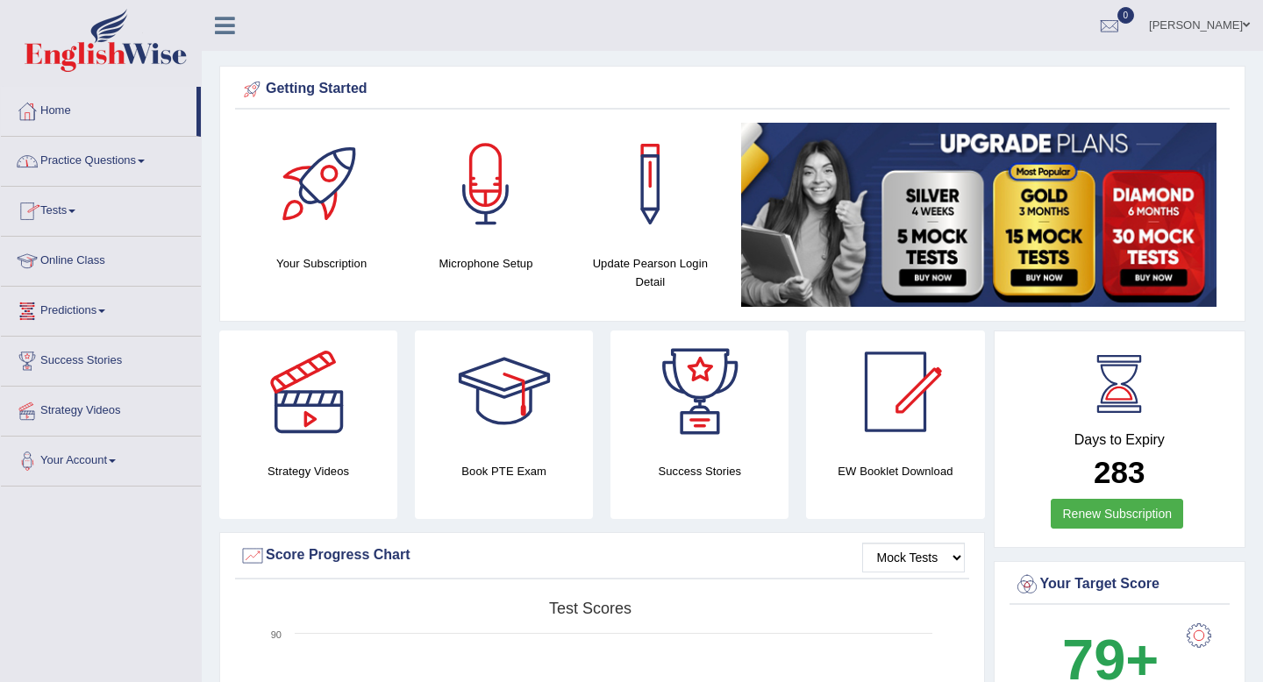
click at [72, 271] on link "Online Class" at bounding box center [101, 259] width 200 height 44
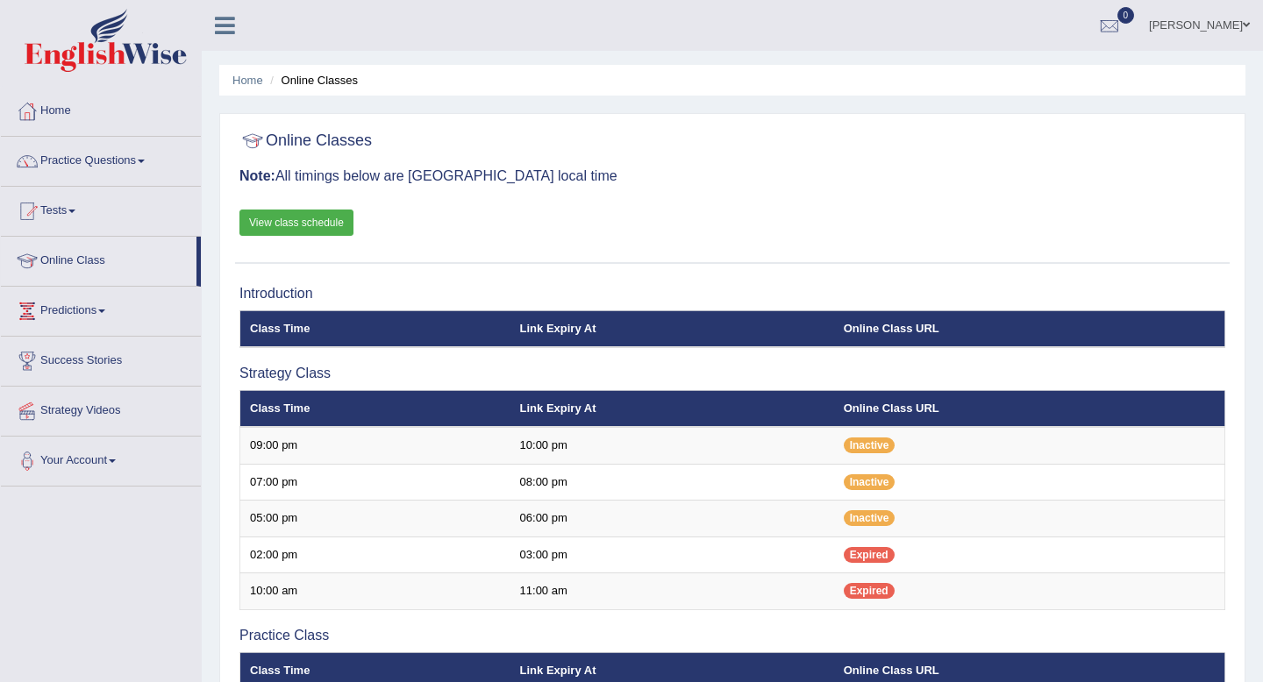
click at [328, 224] on link "View class schedule" at bounding box center [296, 223] width 114 height 26
click at [61, 111] on link "Home" at bounding box center [101, 109] width 200 height 44
